Goal: Task Accomplishment & Management: Complete application form

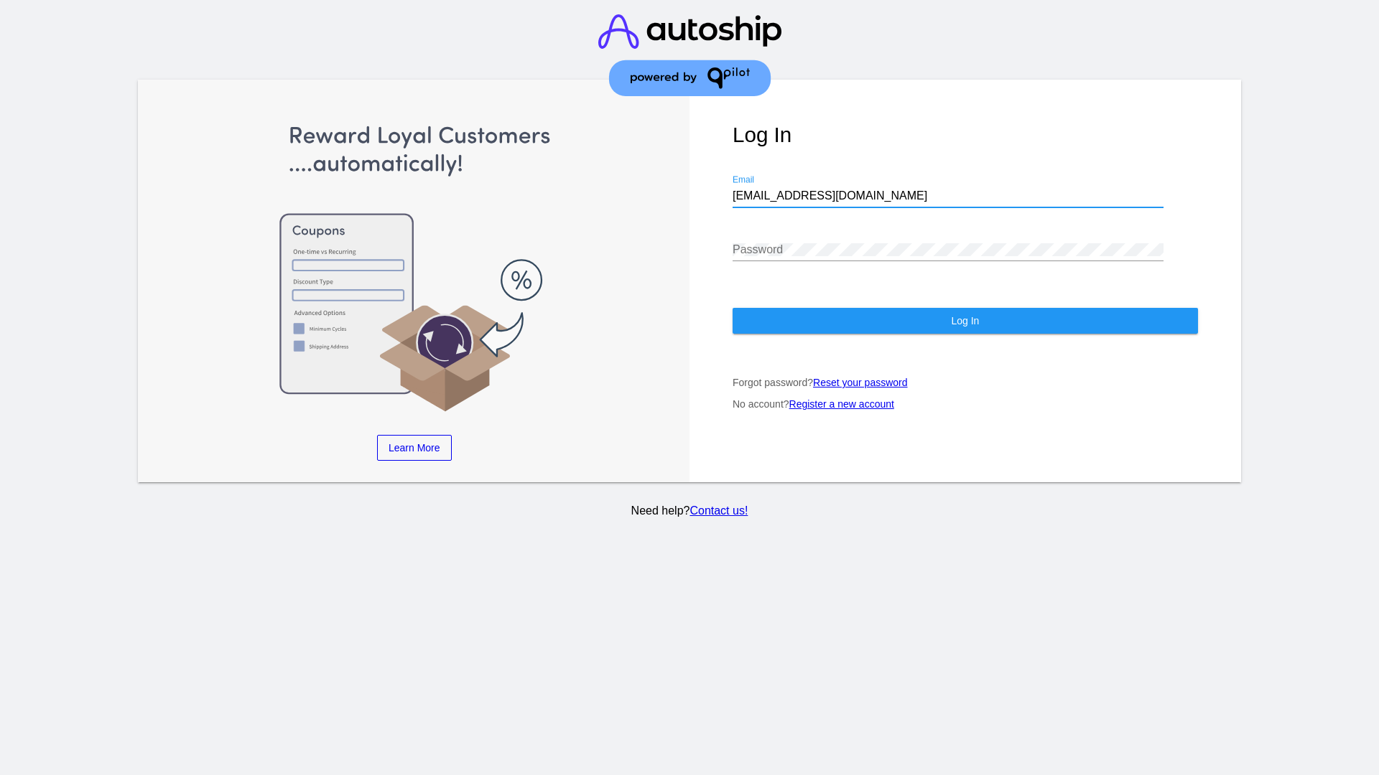
type input "jr@patternsinthecloud.com"
click at [964, 321] on span "Log In" at bounding box center [965, 320] width 28 height 11
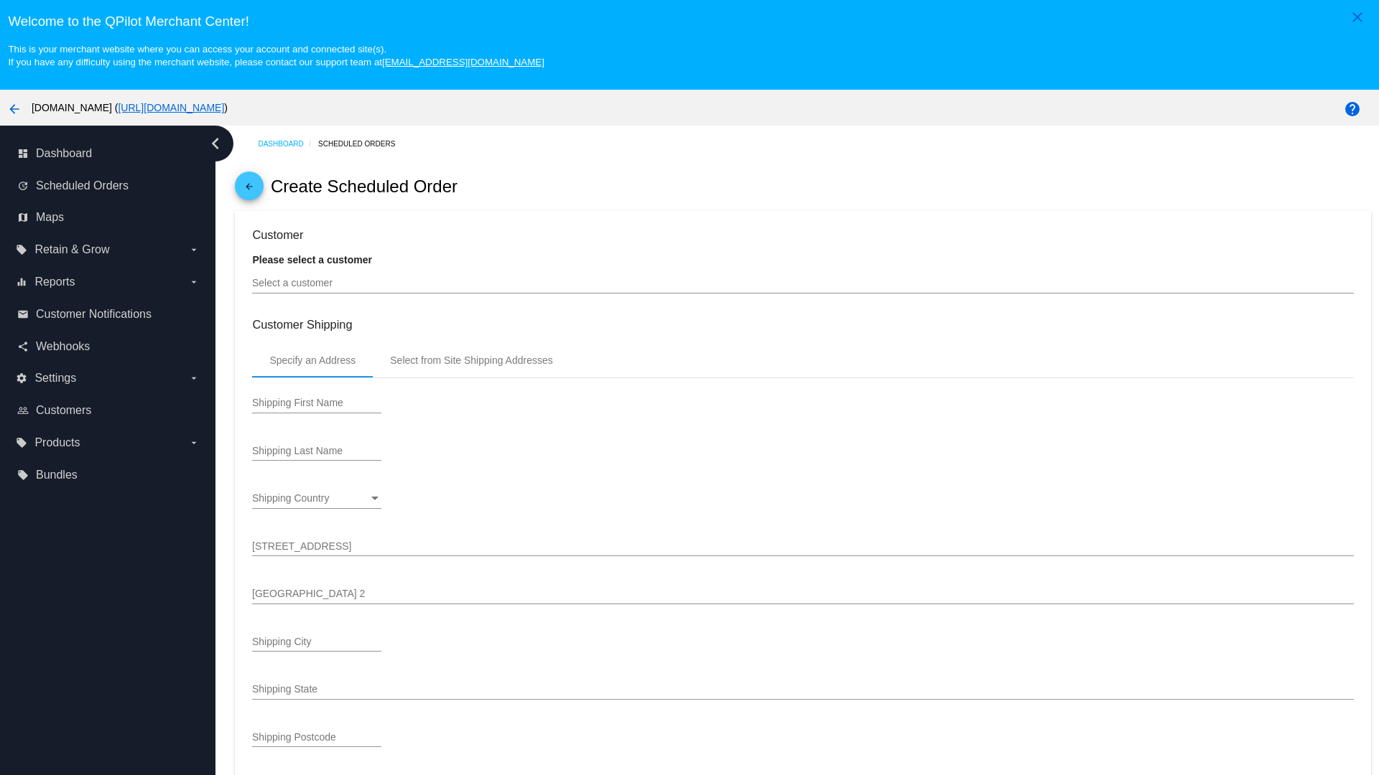
click at [803, 283] on input "Select a customer" at bounding box center [802, 283] width 1101 height 11
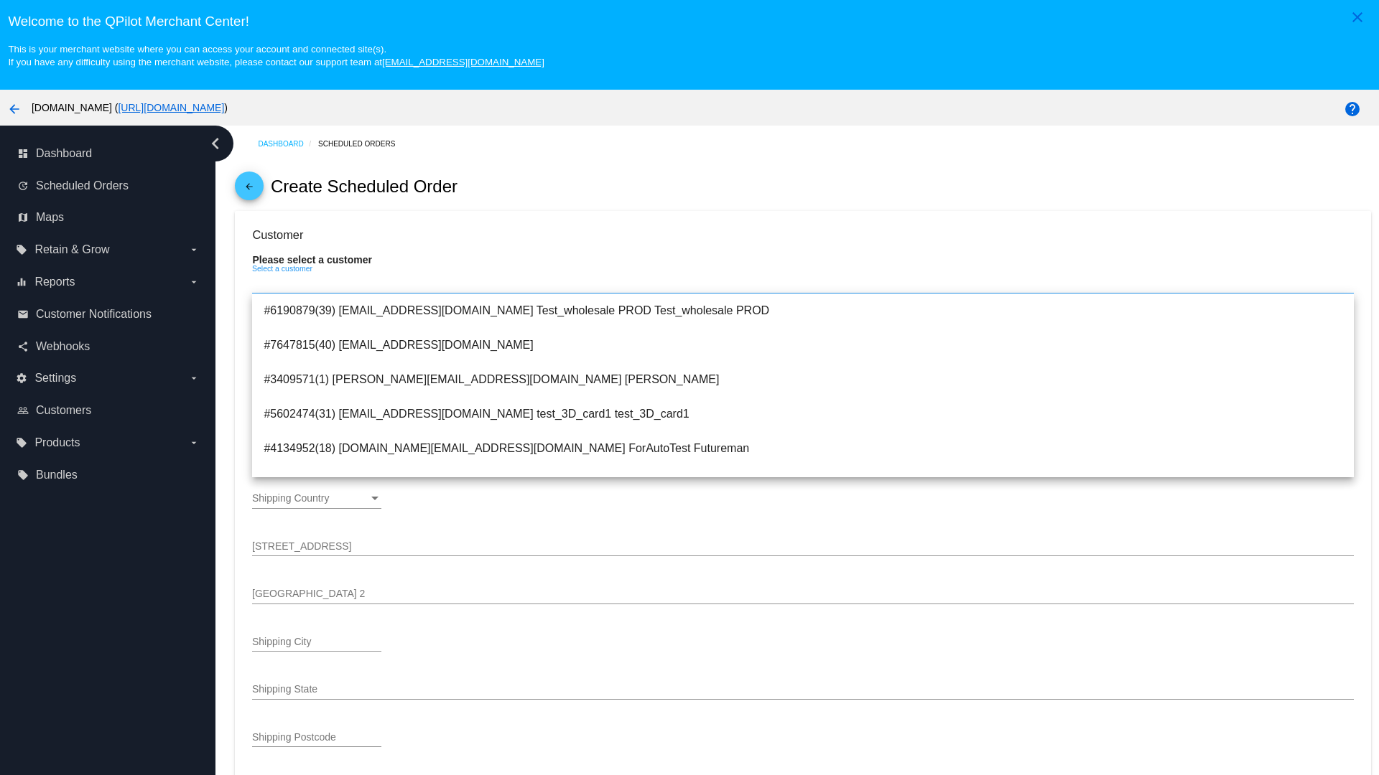
type input "ForSO"
type input "Futureman"
type input "[STREET_ADDRESS]"
type input "[GEOGRAPHIC_DATA][PERSON_NAME]"
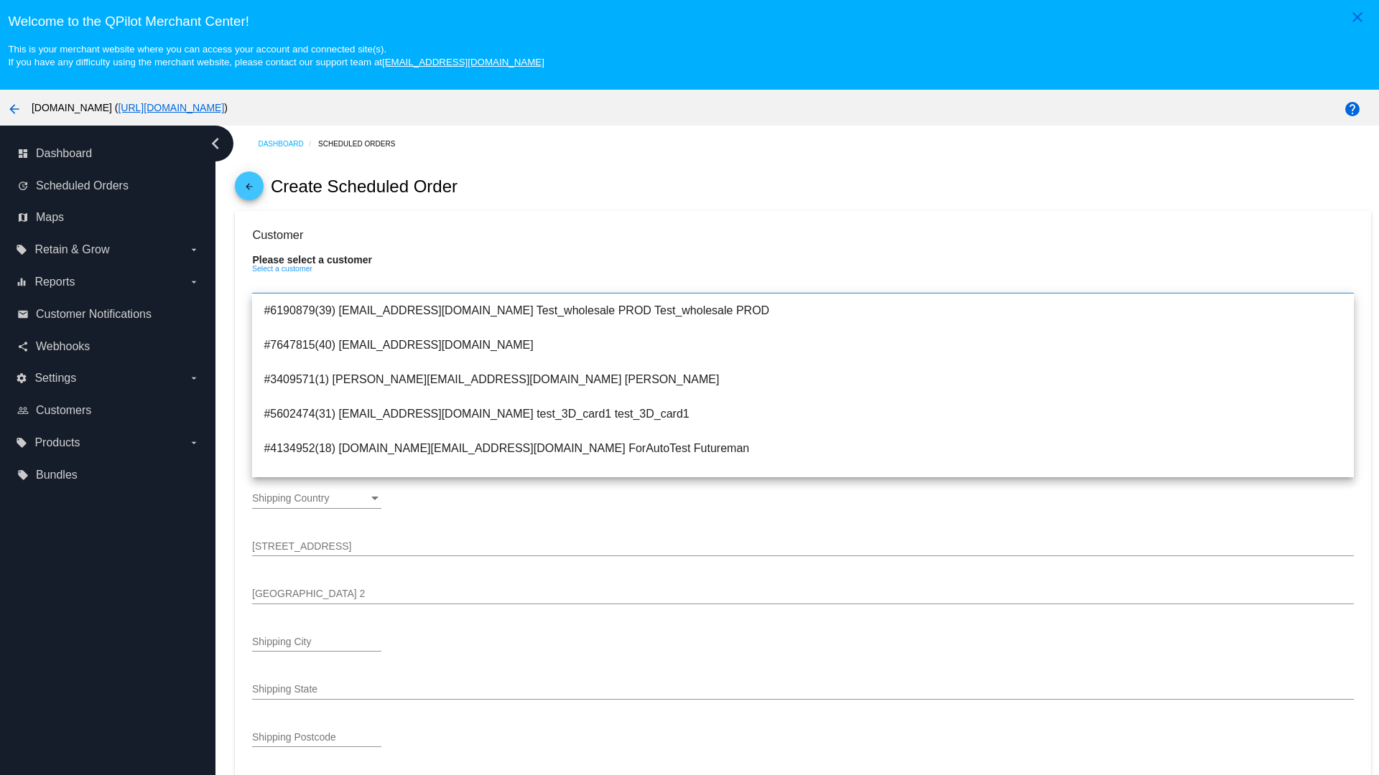
type input "95131"
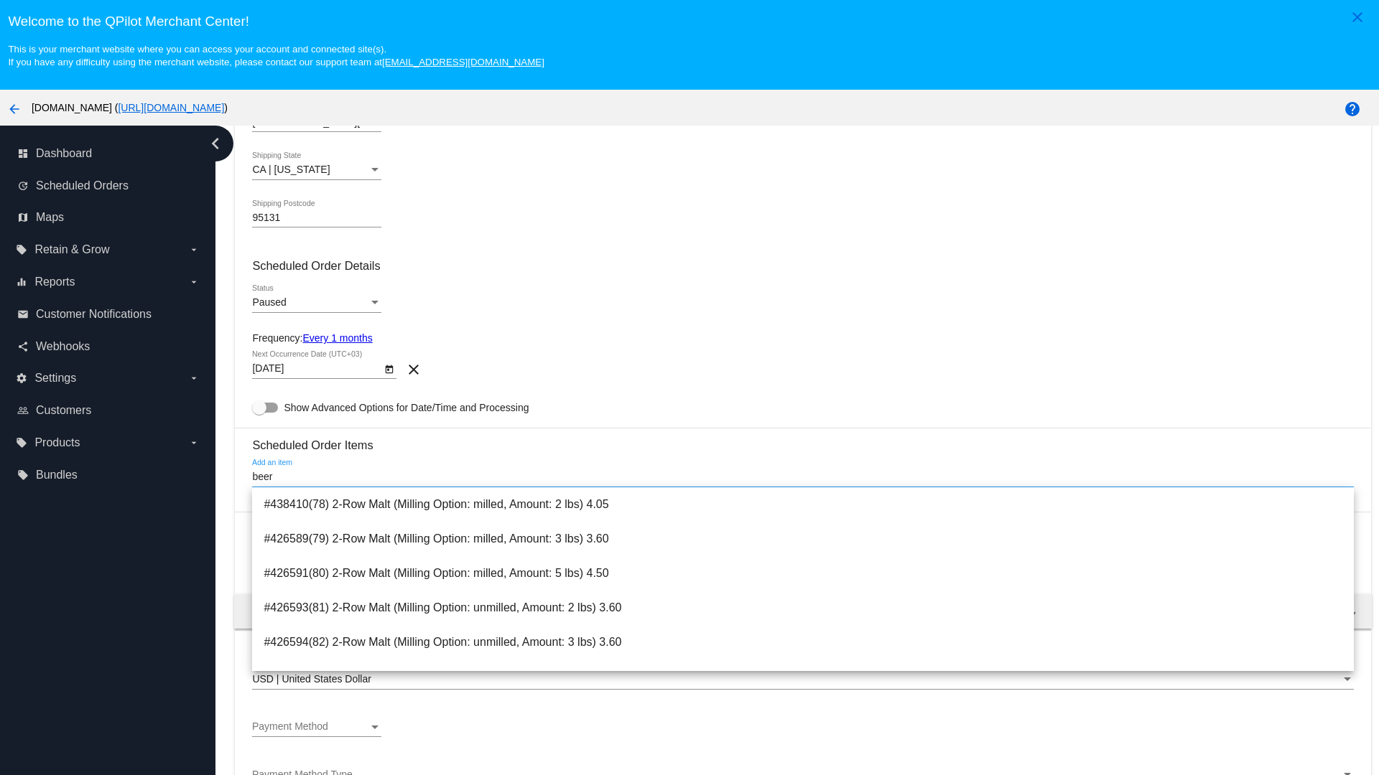
scroll to position [890, 0]
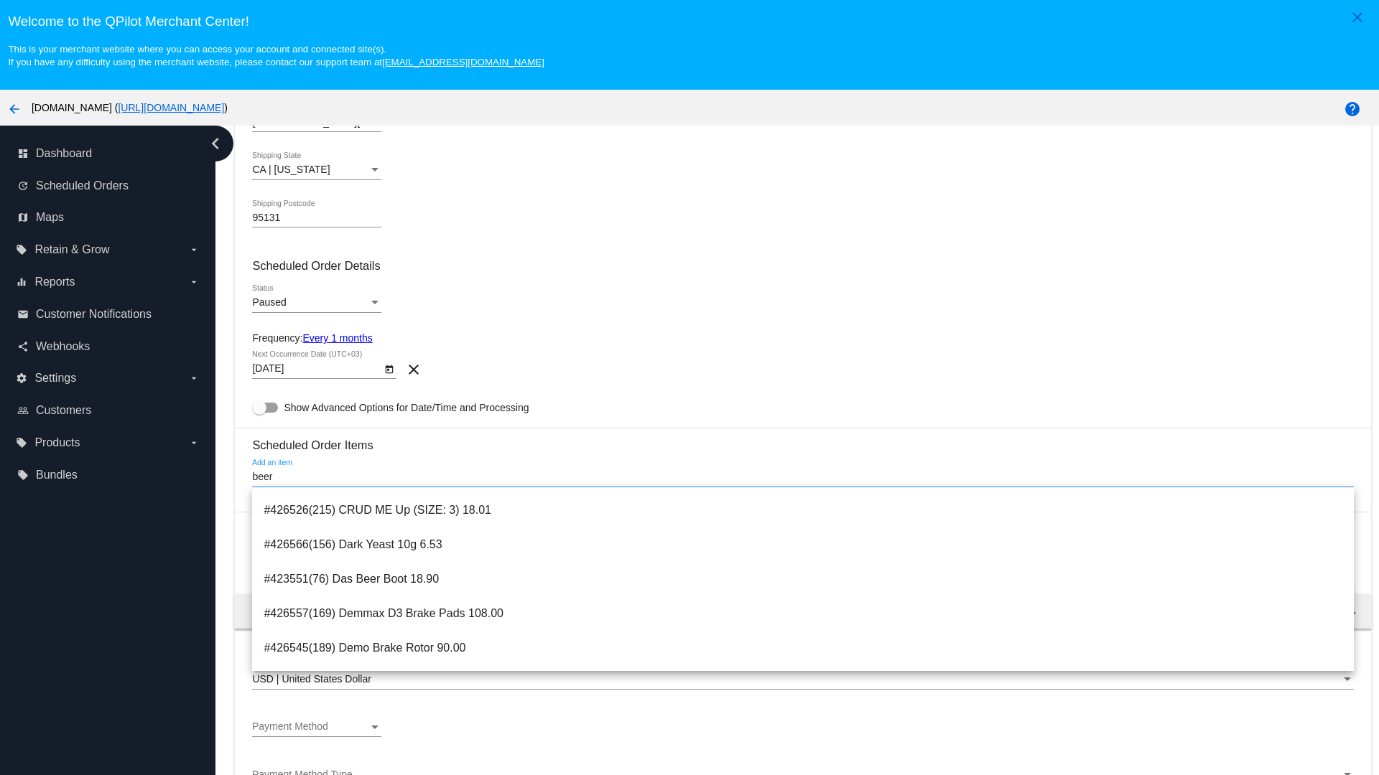
type input "beer"
click at [803, 579] on span "#423551(76) Das Beer Boot 18.90" at bounding box center [803, 579] width 1078 height 34
